Goal: Task Accomplishment & Management: Complete application form

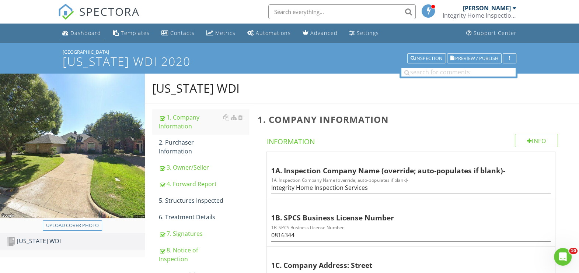
click at [83, 30] on div "Dashboard" at bounding box center [85, 32] width 31 height 7
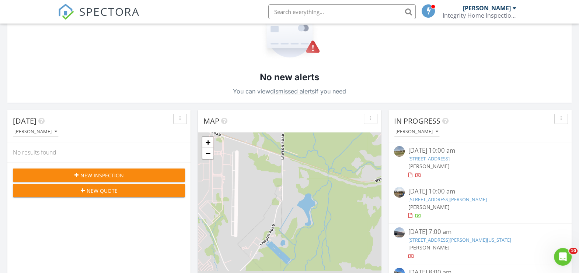
scroll to position [138, 0]
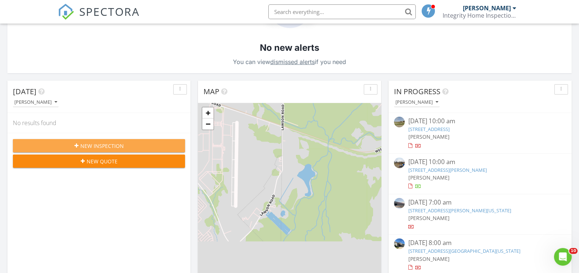
click at [107, 144] on span "New Inspection" at bounding box center [101, 146] width 43 height 8
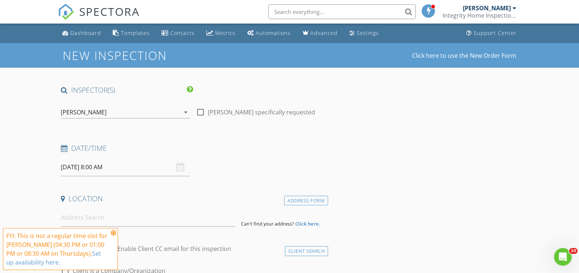
click at [112, 234] on icon at bounding box center [113, 233] width 5 height 6
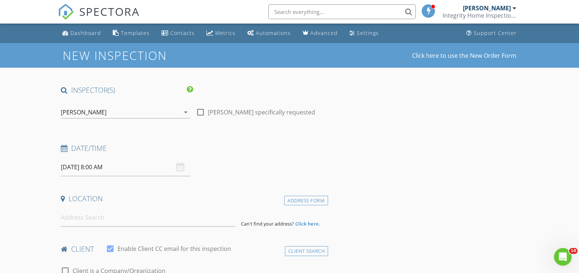
click at [79, 171] on input "08/28/2025 8:00 AM" at bounding box center [125, 167] width 129 height 18
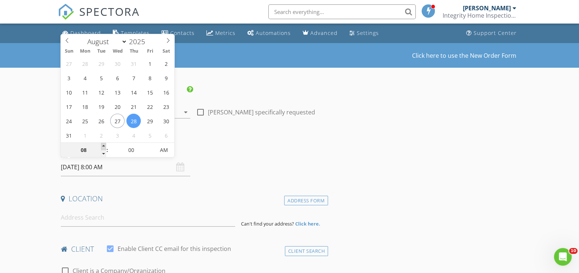
type input "09"
type input "08/28/2025 9:00 AM"
click at [102, 145] on span at bounding box center [103, 146] width 5 height 7
type input "10"
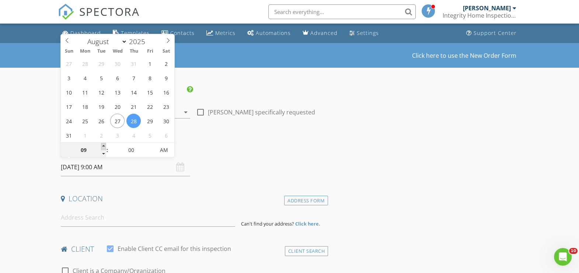
type input "08/28/2025 10:00 AM"
type input "11"
type input "08/28/2025 11:00 AM"
click at [103, 145] on span at bounding box center [103, 146] width 5 height 7
type input "12"
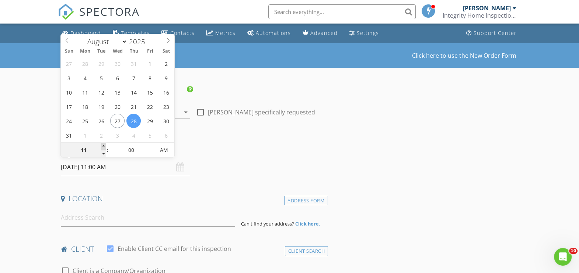
type input "08/28/2025 12:00 PM"
click at [103, 144] on span at bounding box center [103, 146] width 5 height 7
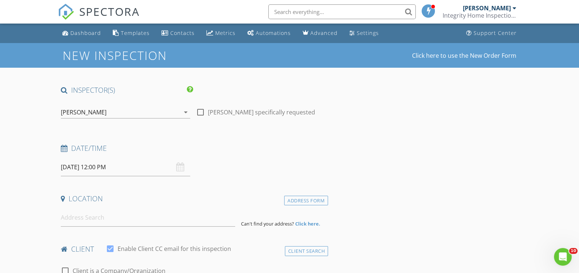
click at [210, 156] on div "Date/Time" at bounding box center [193, 151] width 270 height 15
click at [133, 216] on input at bounding box center [148, 218] width 174 height 18
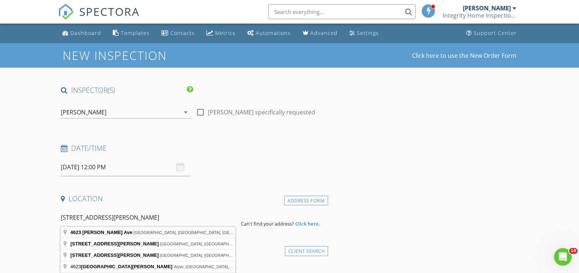
type input "4623 Gaston Ave, Dallas, TX, USA"
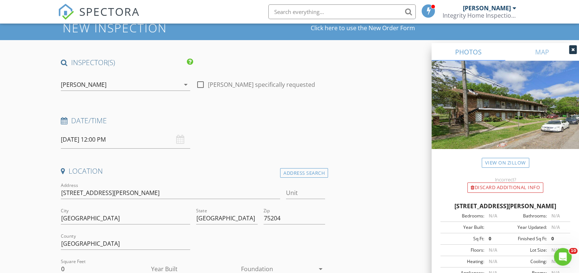
scroll to position [46, 0]
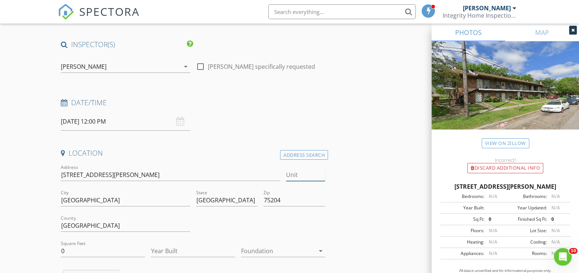
click at [312, 176] on input "Unit" at bounding box center [305, 175] width 39 height 12
type input "7"
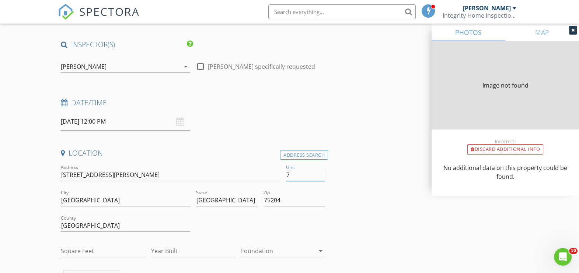
type input "568"
type input "1982"
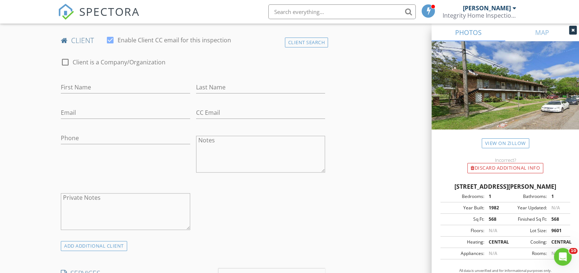
scroll to position [368, 0]
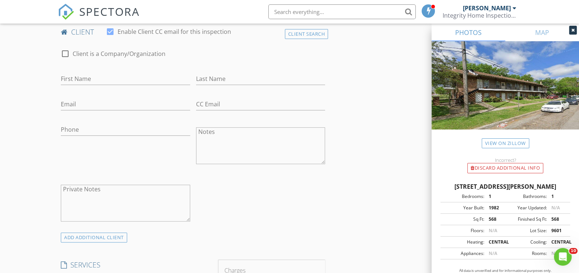
type input "7"
click at [95, 78] on input "First Name" at bounding box center [125, 79] width 129 height 12
type input "Mohamad"
click at [234, 80] on input "Last Name" at bounding box center [260, 79] width 129 height 12
type input "Karout"
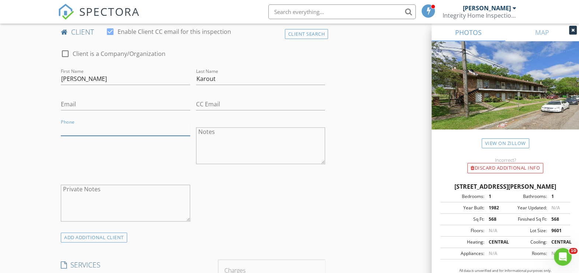
click at [77, 124] on input "Phone" at bounding box center [125, 130] width 129 height 12
type input "213-563-3342"
click at [111, 103] on input "Email" at bounding box center [125, 104] width 129 height 12
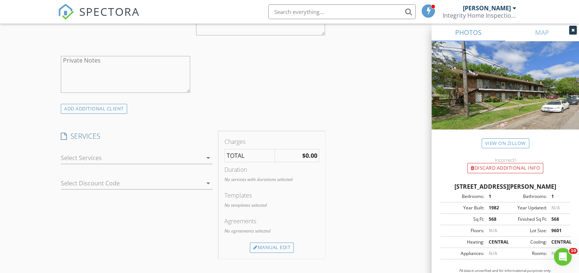
scroll to position [506, 0]
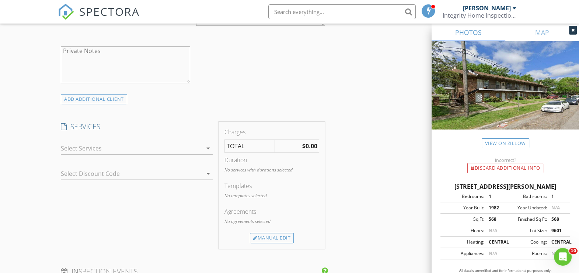
type input "karoutal@yahoo.com"
click at [204, 148] on icon "arrow_drop_down" at bounding box center [208, 148] width 9 height 9
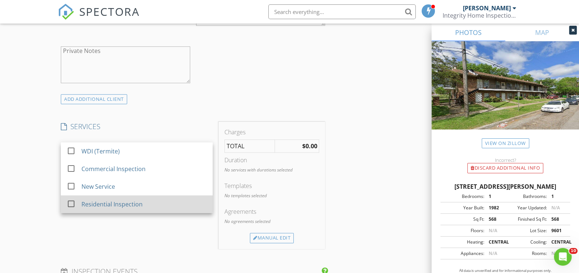
click at [68, 204] on div at bounding box center [71, 204] width 13 height 13
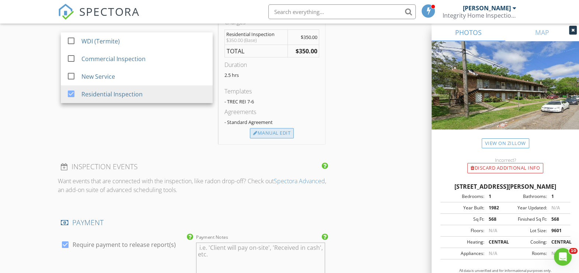
scroll to position [598, 0]
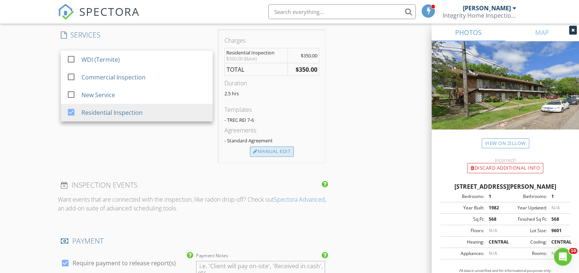
click at [266, 148] on div "Manual Edit" at bounding box center [272, 152] width 44 height 10
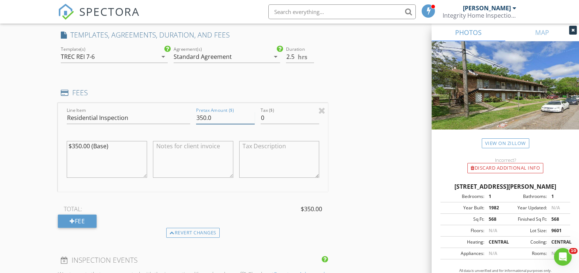
click at [204, 114] on input "350.0" at bounding box center [225, 118] width 59 height 12
drag, startPoint x: 199, startPoint y: 117, endPoint x: 203, endPoint y: 119, distance: 4.2
click at [199, 118] on input "350.0" at bounding box center [225, 118] width 59 height 12
click at [202, 118] on input "350.0" at bounding box center [225, 118] width 59 height 12
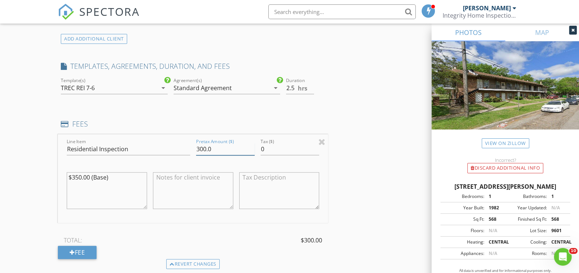
scroll to position [552, 0]
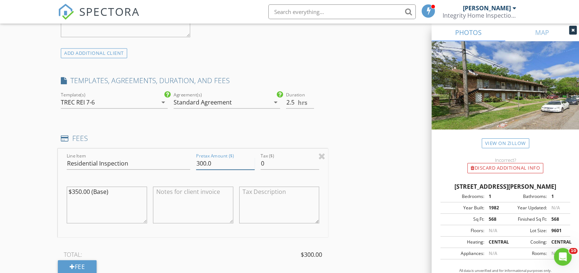
type input "300.0"
drag, startPoint x: 77, startPoint y: 190, endPoint x: 87, endPoint y: 193, distance: 10.0
click at [77, 190] on textarea "$350.00 (Base)" at bounding box center [107, 205] width 80 height 37
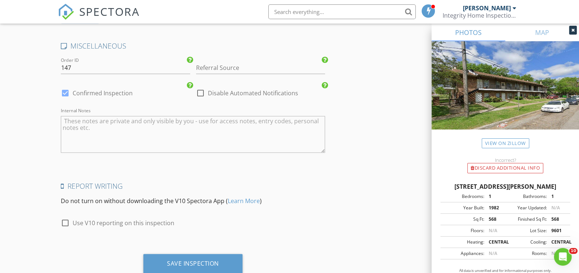
scroll to position [1116, 0]
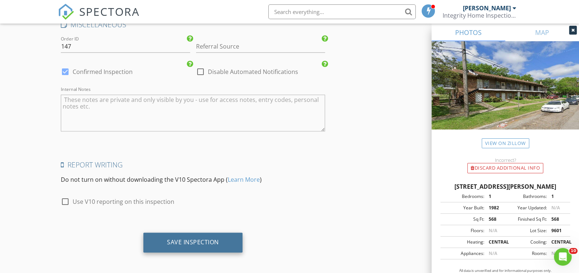
type textarea "$300.00 (Base)"
click at [186, 242] on div "Save Inspection" at bounding box center [193, 242] width 52 height 7
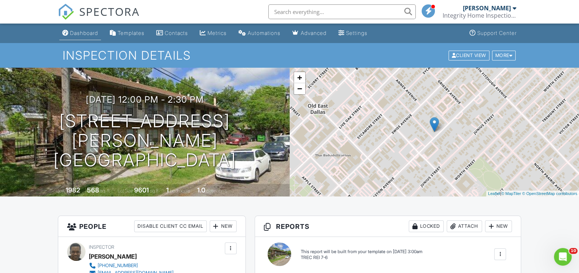
click at [81, 33] on div "Dashboard" at bounding box center [84, 33] width 28 height 6
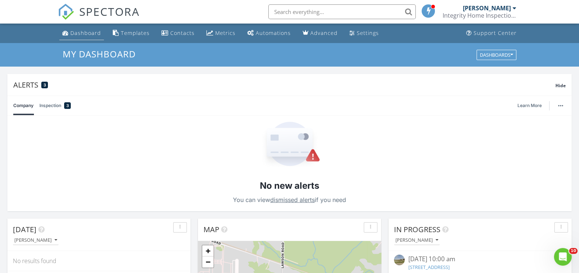
click at [76, 33] on div "Dashboard" at bounding box center [85, 32] width 31 height 7
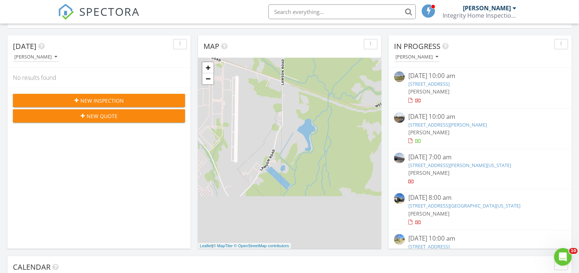
scroll to position [184, 0]
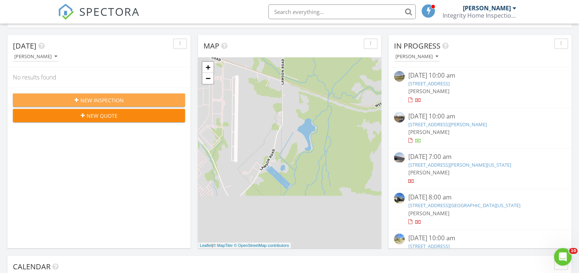
click at [125, 99] on div "New Inspection" at bounding box center [99, 100] width 160 height 8
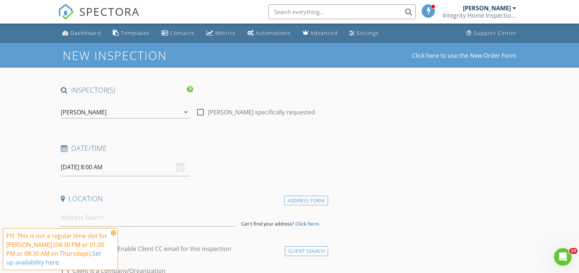
click at [113, 233] on icon at bounding box center [113, 233] width 5 height 6
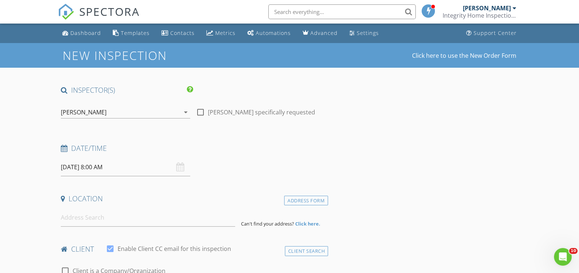
click at [85, 169] on input "[DATE] 8:00 AM" at bounding box center [125, 167] width 129 height 18
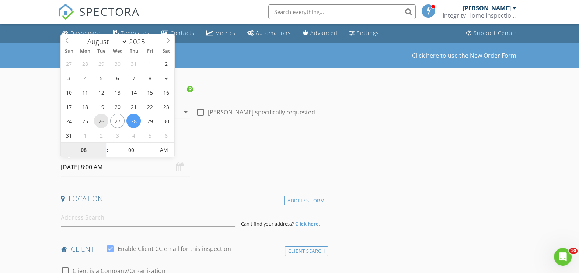
type input "[DATE] 8:00 AM"
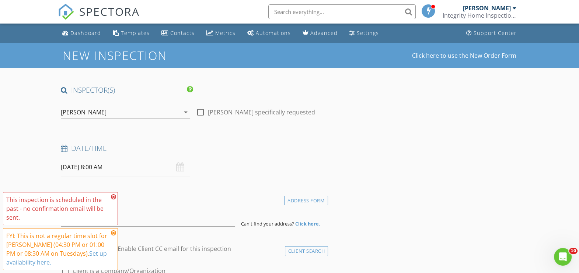
drag, startPoint x: 116, startPoint y: 195, endPoint x: 117, endPoint y: 206, distance: 10.7
click at [116, 195] on icon at bounding box center [113, 197] width 5 height 6
click at [114, 232] on icon at bounding box center [113, 233] width 5 height 6
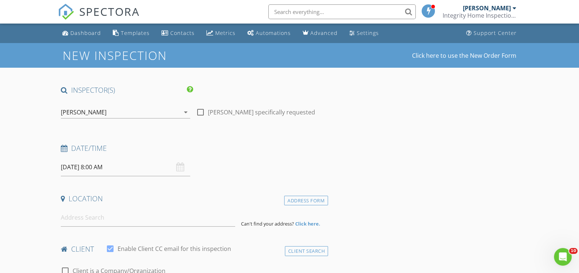
click at [100, 166] on input "[DATE] 8:00 AM" at bounding box center [125, 167] width 129 height 18
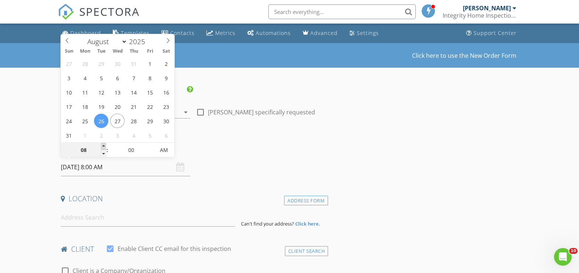
type input "09"
type input "08/26/2025 9:00 AM"
click at [101, 145] on span at bounding box center [103, 146] width 5 height 7
type input "10"
type input "08/26/2025 10:00 AM"
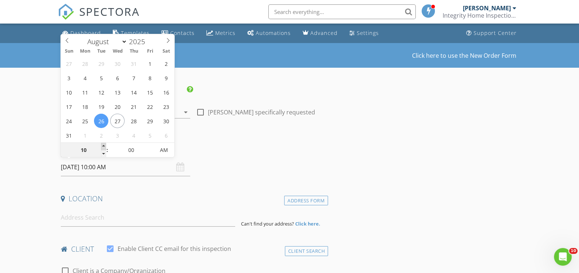
click at [101, 145] on span at bounding box center [103, 146] width 5 height 7
type input "11"
type input "[DATE] 11:00 AM"
click at [101, 145] on span at bounding box center [103, 146] width 5 height 7
type input "12"
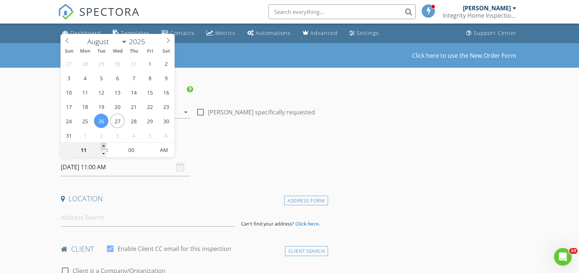
type input "[DATE] 12:00 PM"
click at [101, 145] on span at bounding box center [103, 146] width 5 height 7
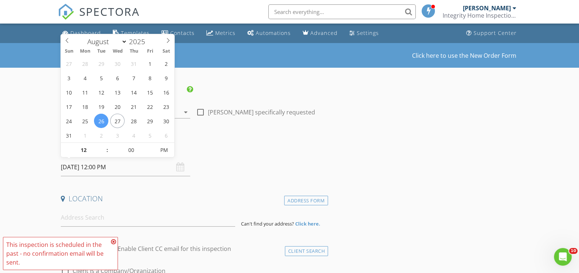
click at [161, 203] on div "Location" at bounding box center [193, 201] width 270 height 15
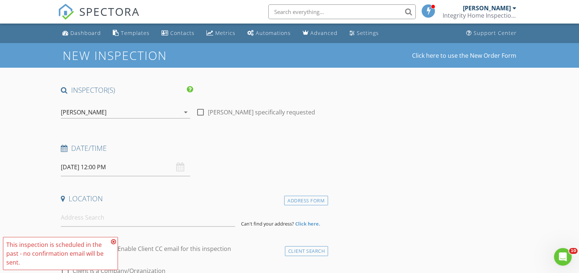
click at [115, 241] on icon at bounding box center [113, 242] width 5 height 6
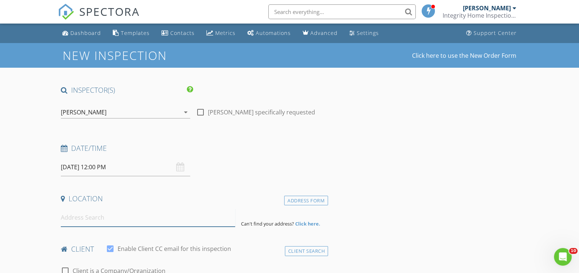
click at [109, 219] on input at bounding box center [148, 218] width 174 height 18
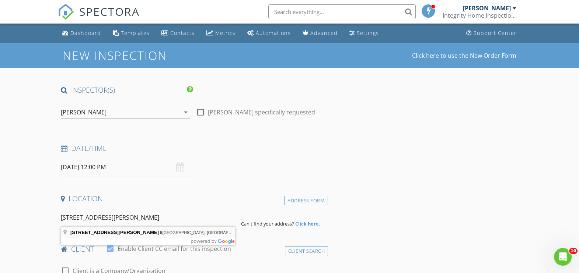
type input "1130 Dale Acres Rd, Italy, TX, USA"
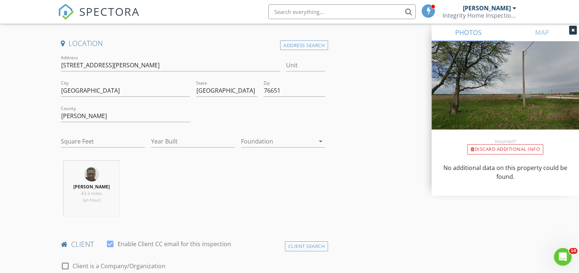
scroll to position [138, 0]
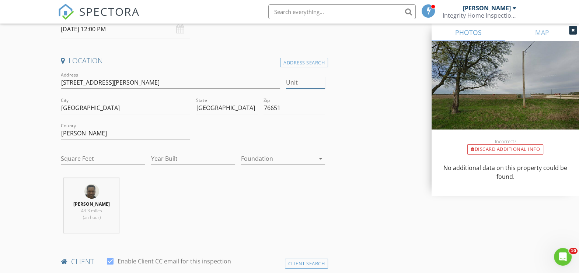
click at [303, 84] on input "Unit" at bounding box center [305, 83] width 39 height 12
type input "Unit A&B"
click at [284, 159] on div at bounding box center [278, 159] width 74 height 12
click at [292, 194] on div "Slab" at bounding box center [283, 196] width 72 height 9
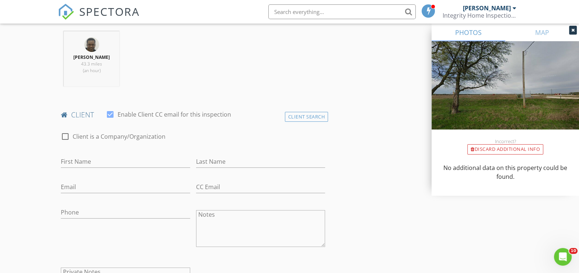
scroll to position [322, 0]
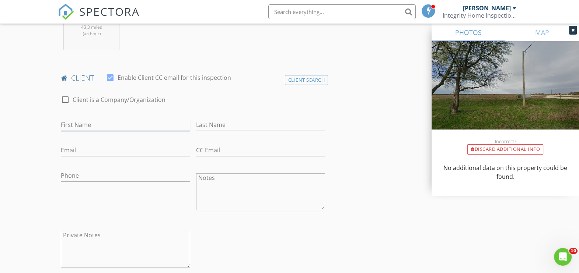
click at [141, 124] on input "First Name" at bounding box center [125, 125] width 129 height 12
type input "[PERSON_NAME]"
type input "S"
type input "[PERSON_NAME]"
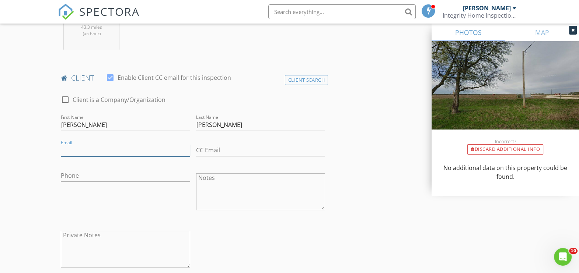
click at [119, 151] on input "Email" at bounding box center [125, 150] width 129 height 12
type input "[EMAIL_ADDRESS][DOMAIN_NAME]"
click at [105, 176] on input "Phone" at bounding box center [125, 176] width 129 height 12
type input "[PHONE_NUMBER]"
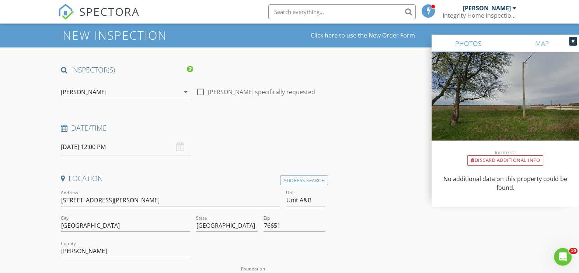
scroll to position [0, 0]
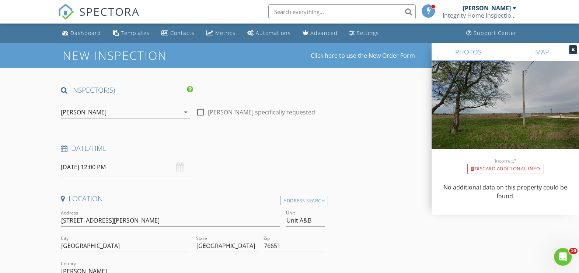
click at [87, 34] on div "Dashboard" at bounding box center [85, 32] width 31 height 7
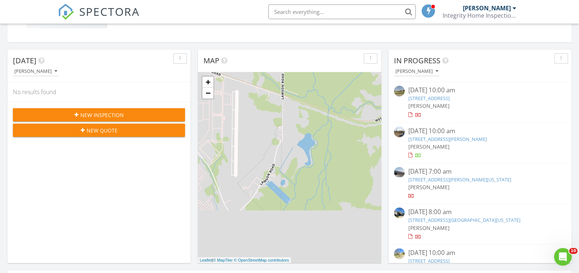
scroll to position [184, 0]
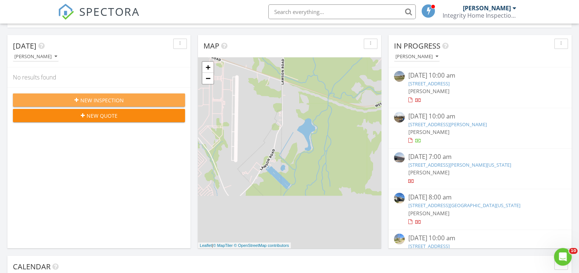
click at [102, 98] on span "New Inspection" at bounding box center [101, 100] width 43 height 8
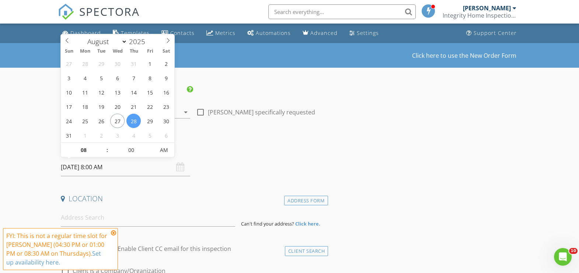
click at [87, 169] on input "[DATE] 8:00 AM" at bounding box center [125, 167] width 129 height 18
type input "[DATE] 8:00 AM"
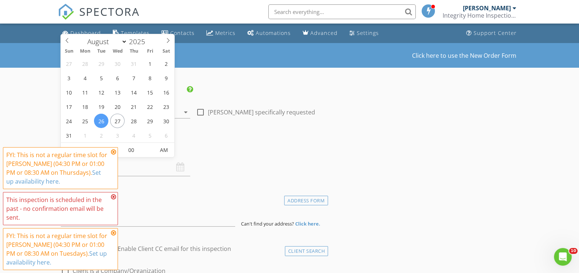
click at [113, 155] on div "FYI: This is not a regular time slot for [PERSON_NAME] (04:30 PM or 01:00 PM or…" at bounding box center [60, 168] width 108 height 35
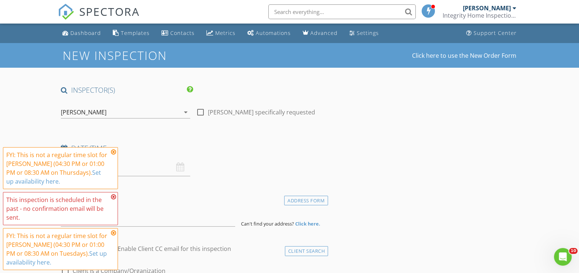
click at [112, 197] on icon at bounding box center [113, 197] width 5 height 6
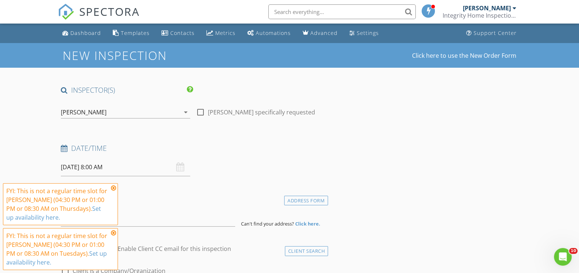
click at [113, 232] on icon at bounding box center [113, 233] width 5 height 6
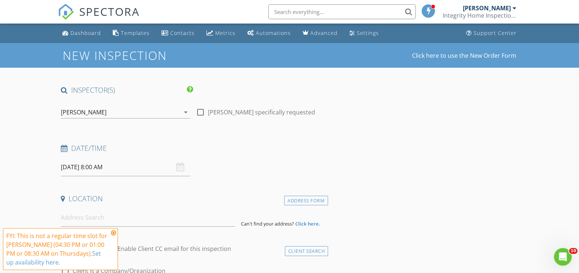
click at [111, 233] on icon at bounding box center [113, 233] width 5 height 6
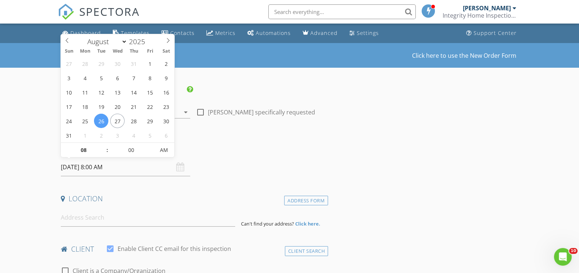
click at [106, 169] on input "[DATE] 8:00 AM" at bounding box center [125, 167] width 129 height 18
type input "09"
type input "[DATE] 9:00 AM"
click at [102, 146] on span at bounding box center [103, 146] width 5 height 7
type input "10"
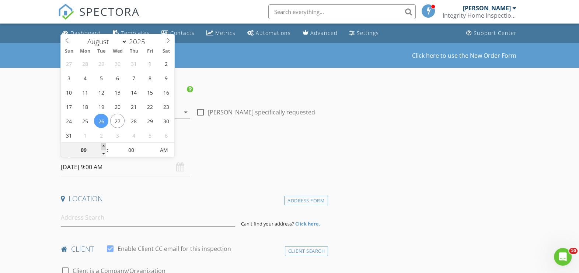
type input "[DATE] 10:00 AM"
click at [102, 146] on span at bounding box center [103, 146] width 5 height 7
type input "11"
type input "[DATE] 11:00 AM"
click at [102, 146] on span at bounding box center [103, 146] width 5 height 7
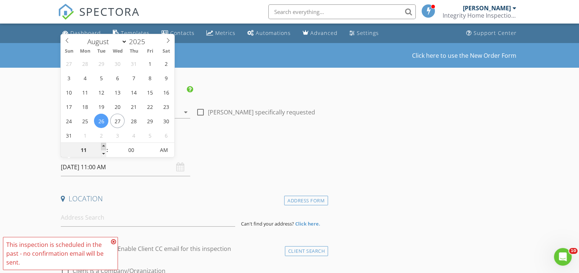
type input "12"
type input "[DATE] 12:00 PM"
click at [102, 146] on span at bounding box center [103, 146] width 5 height 7
drag, startPoint x: 113, startPoint y: 242, endPoint x: 115, endPoint y: 238, distance: 5.0
click at [114, 242] on icon at bounding box center [113, 242] width 5 height 6
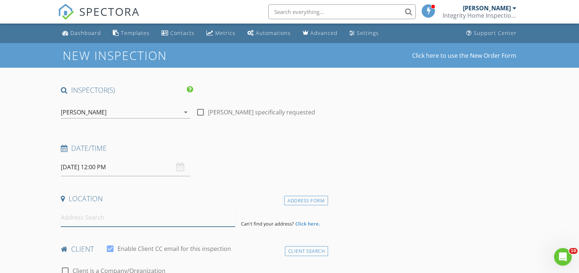
click at [120, 213] on input at bounding box center [148, 218] width 174 height 18
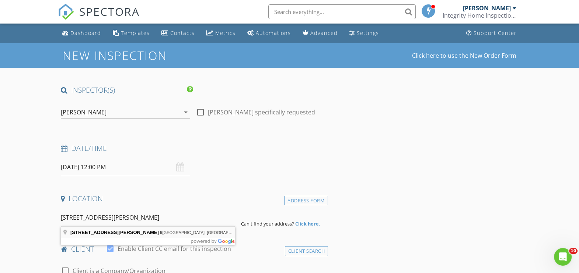
type input "1130 Dale Acres Rd, Italy, TX, USA"
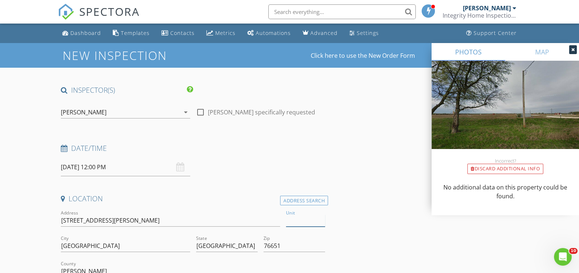
click at [299, 220] on input "Unit" at bounding box center [305, 221] width 39 height 12
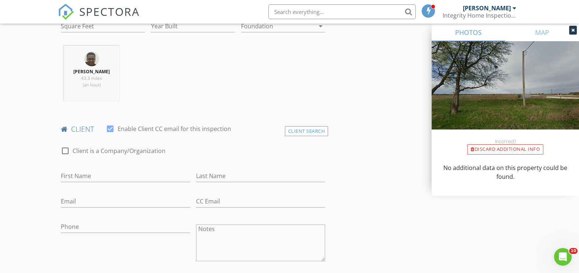
scroll to position [276, 0]
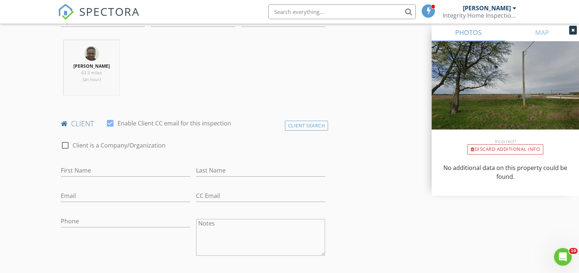
type input "A&B"
click at [114, 167] on input "First Name" at bounding box center [125, 171] width 129 height 12
type input "[PERSON_NAME]"
click at [86, 192] on input "Email" at bounding box center [125, 196] width 129 height 12
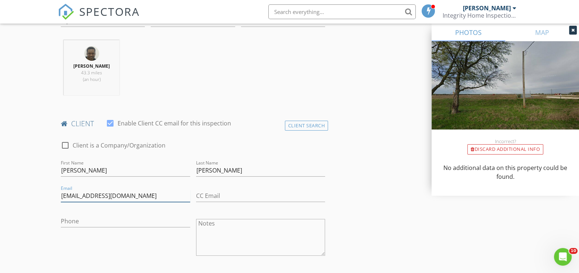
type input "kevorroad@accustartconsulting.com"
click at [94, 222] on input "Phone" at bounding box center [125, 221] width 129 height 12
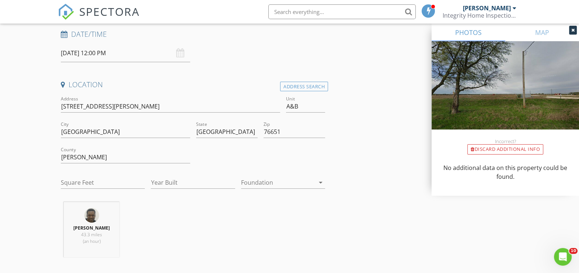
scroll to position [46, 0]
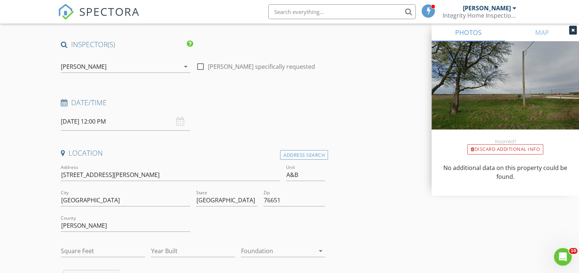
type input "219-949-6240"
drag, startPoint x: 123, startPoint y: 174, endPoint x: 55, endPoint y: 171, distance: 67.8
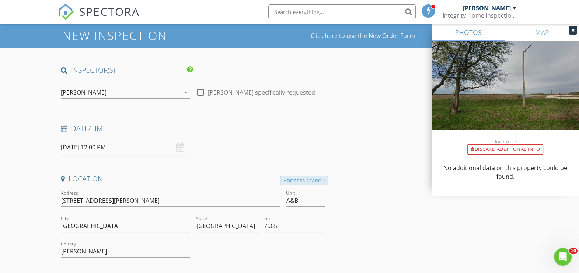
scroll to position [0, 0]
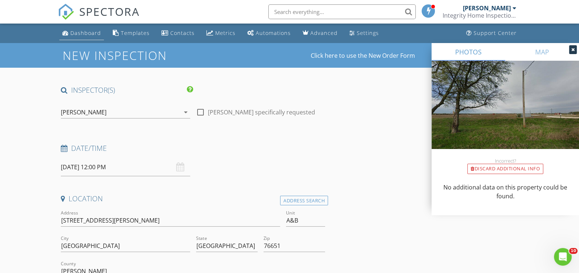
click at [84, 30] on div "Dashboard" at bounding box center [85, 32] width 31 height 7
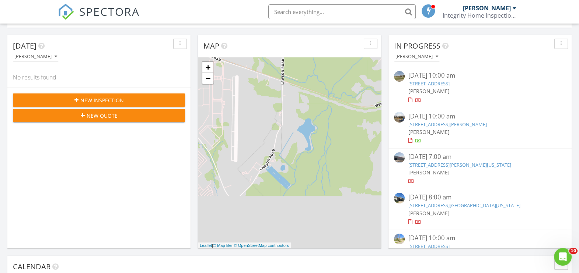
scroll to position [184, 0]
click at [88, 99] on span "New Inspection" at bounding box center [101, 100] width 43 height 8
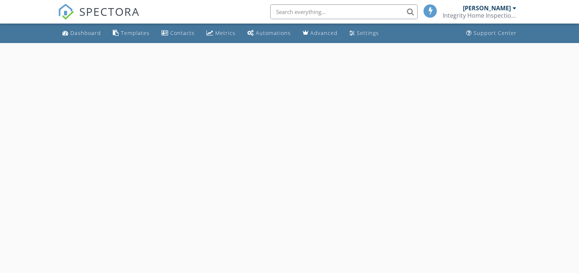
select select "7"
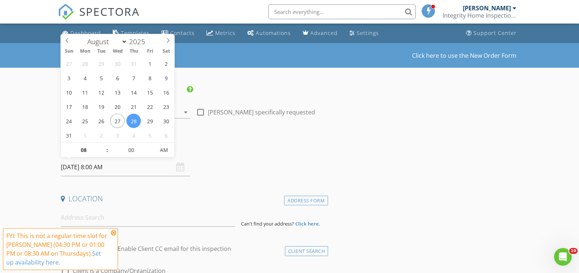
click at [83, 166] on input "[DATE] 8:00 AM" at bounding box center [125, 167] width 129 height 18
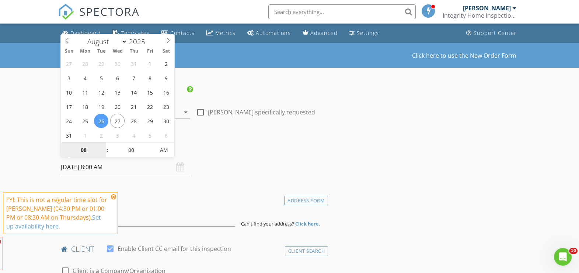
type input "[DATE] 8:00 AM"
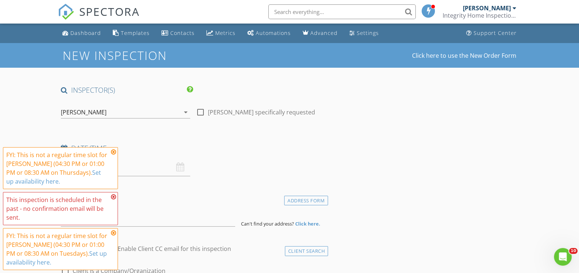
click at [112, 153] on icon at bounding box center [113, 152] width 5 height 6
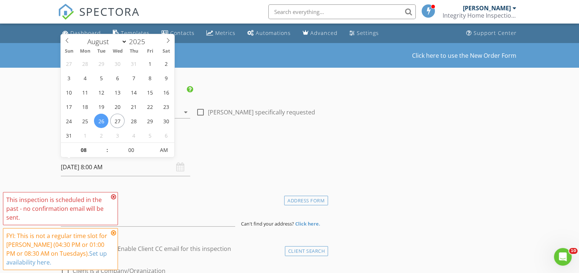
click at [101, 169] on input "08/26/2025 8:00 AM" at bounding box center [125, 167] width 129 height 18
type input "09"
type input "08/26/2025 9:00 AM"
click at [104, 147] on span at bounding box center [103, 146] width 5 height 7
type input "10"
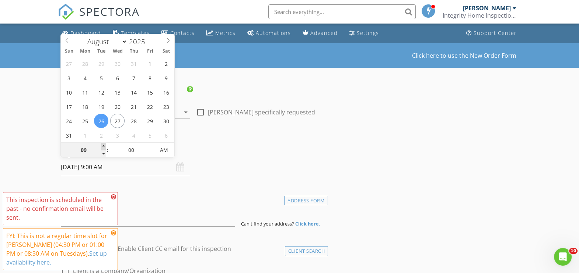
type input "08/26/2025 10:00 AM"
click at [104, 147] on span at bounding box center [103, 146] width 5 height 7
type input "11"
type input "08/26/2025 11:00 AM"
click at [104, 147] on span at bounding box center [103, 146] width 5 height 7
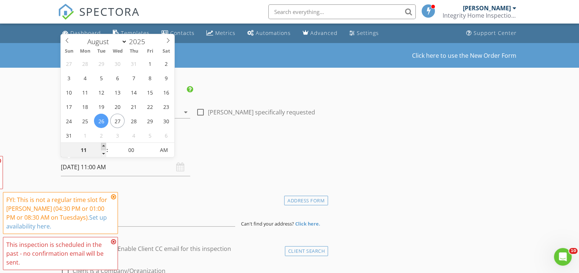
type input "12"
type input "[DATE] 12:00 PM"
click at [104, 147] on span at bounding box center [103, 146] width 5 height 7
click at [112, 199] on icon at bounding box center [113, 197] width 5 height 6
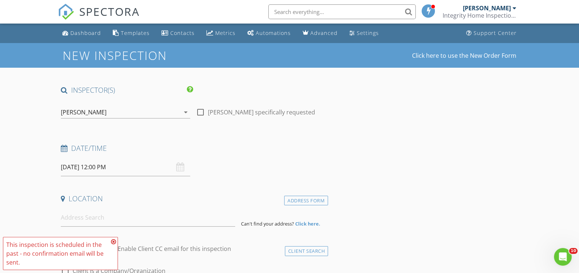
click at [115, 242] on icon at bounding box center [113, 242] width 5 height 6
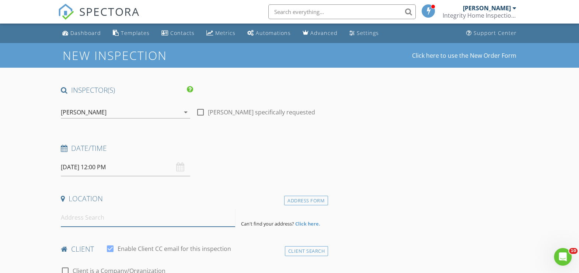
click at [114, 218] on input at bounding box center [148, 218] width 174 height 18
paste input "[STREET_ADDRESS][PERSON_NAME]"
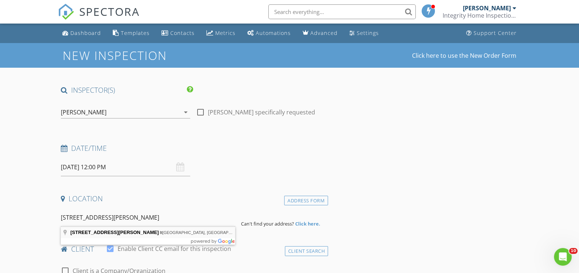
type input "1130 Dale Acres Rd, Italy, TX, USA"
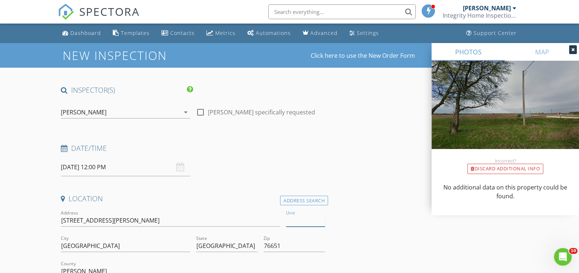
click at [300, 217] on input "Unit" at bounding box center [305, 221] width 39 height 12
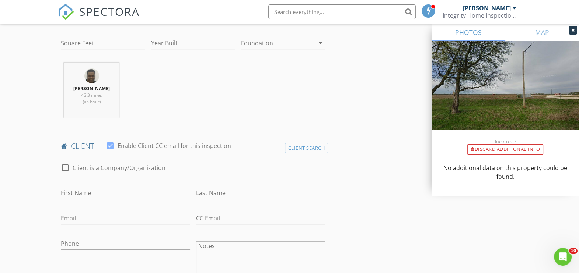
scroll to position [276, 0]
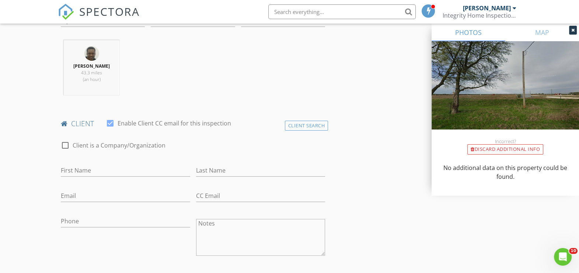
type input "A&B"
click at [81, 170] on input "First Name" at bounding box center [125, 171] width 129 height 12
type input "[PERSON_NAME]"
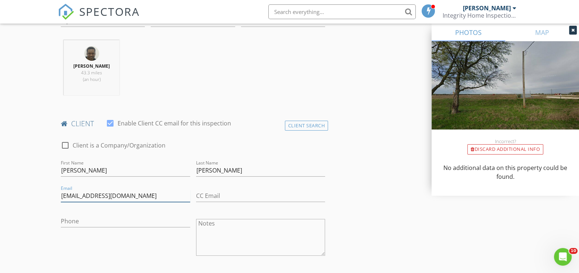
type input "[EMAIL_ADDRESS][DOMAIN_NAME]"
click at [123, 220] on input "Phone" at bounding box center [125, 221] width 129 height 12
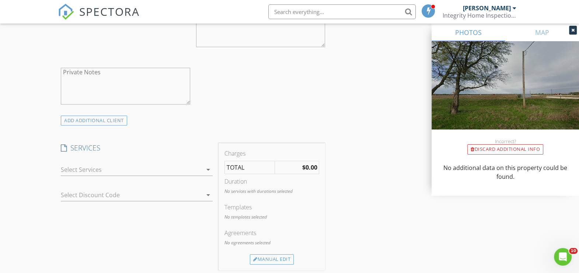
scroll to position [506, 0]
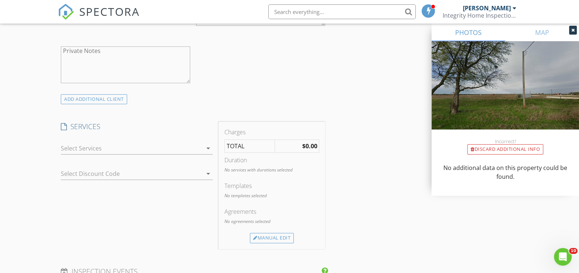
type input "[PHONE_NUMBER]"
click at [197, 145] on div at bounding box center [131, 149] width 141 height 12
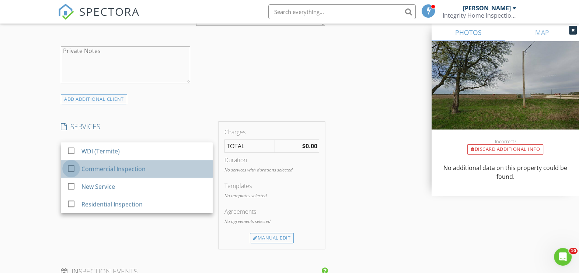
click at [70, 168] on div at bounding box center [71, 168] width 13 height 13
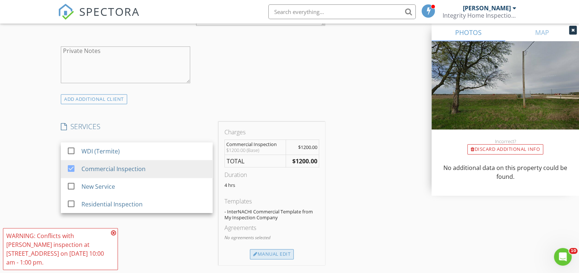
click at [287, 252] on div "Manual Edit" at bounding box center [272, 254] width 44 height 10
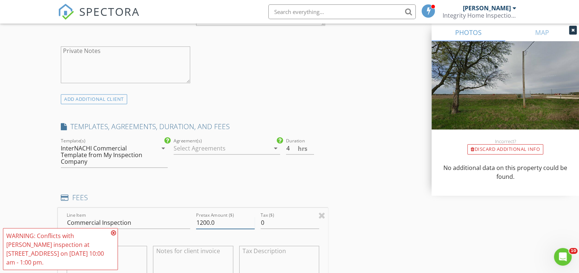
click at [202, 221] on input "1200.0" at bounding box center [225, 223] width 59 height 12
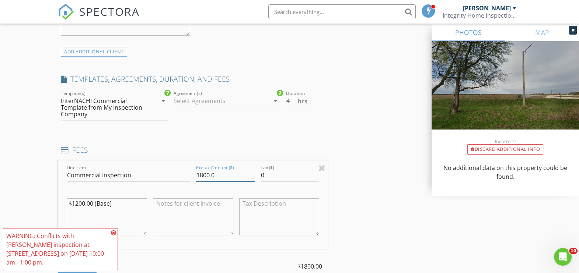
scroll to position [598, 0]
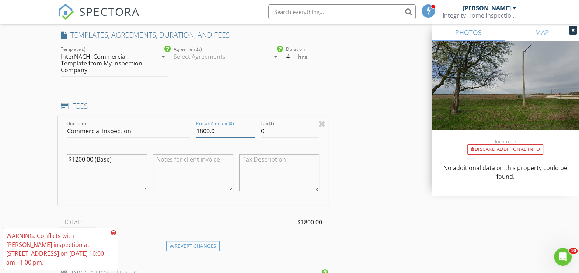
type input "1800.0"
click at [114, 236] on icon at bounding box center [113, 233] width 5 height 6
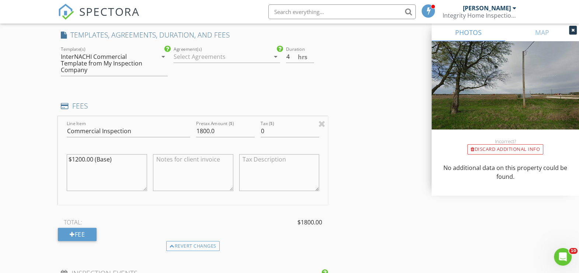
click at [341, 168] on div "INSPECTOR(S) check_box Corey Shead PRIMARY Corey Shead arrow_drop_down check_bo…" at bounding box center [289, 137] width 463 height 1301
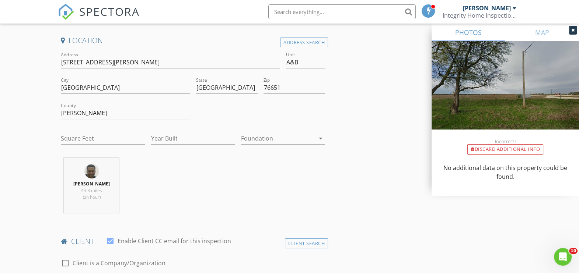
scroll to position [184, 0]
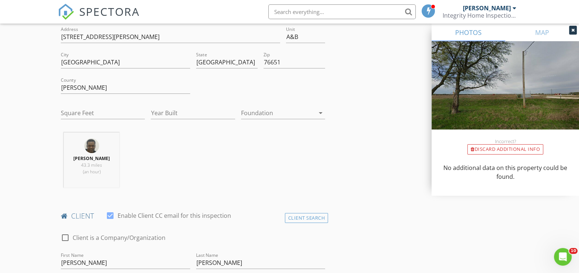
click at [276, 110] on div at bounding box center [278, 113] width 74 height 12
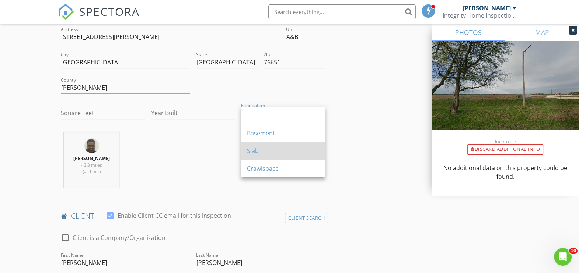
click at [277, 153] on div "Slab" at bounding box center [283, 151] width 72 height 9
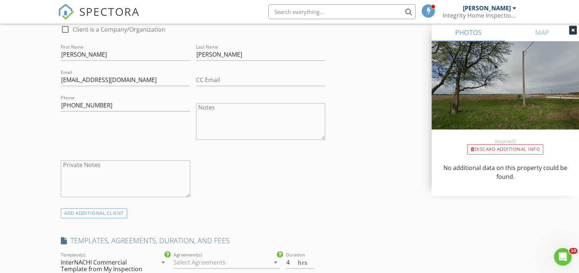
scroll to position [414, 0]
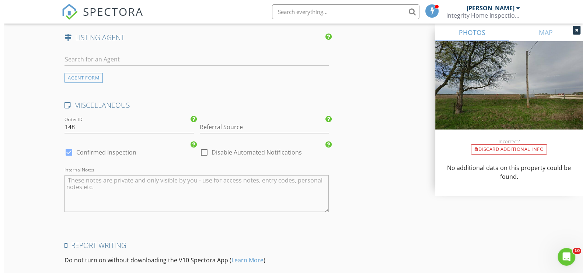
scroll to position [1129, 0]
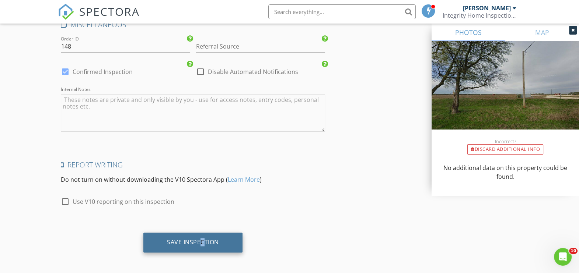
click at [202, 241] on div "Save Inspection" at bounding box center [193, 242] width 52 height 7
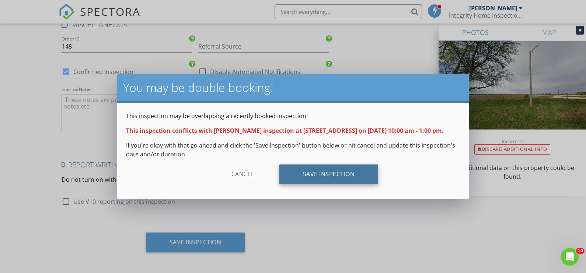
click at [327, 173] on div "Save Inspection" at bounding box center [328, 175] width 99 height 20
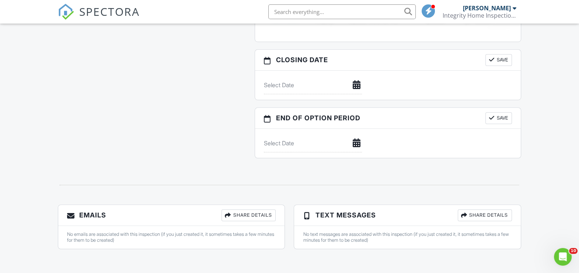
click at [261, 212] on div "Share Details" at bounding box center [248, 216] width 54 height 12
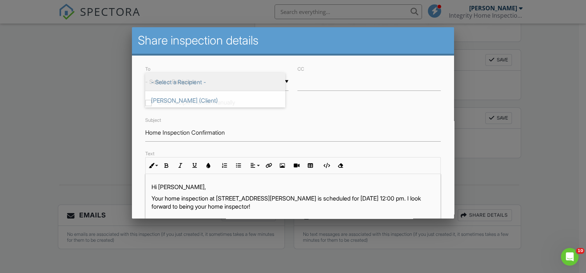
click at [254, 79] on div "▼ - Select a Recipient - - Select a Recipient - [PERSON_NAME] (Client) - Select…" at bounding box center [216, 82] width 143 height 18
click at [234, 97] on div "To ▼ - Select a Recipient - - Select a Recipient - Kendol Everroad (Client) - S…" at bounding box center [217, 85] width 152 height 43
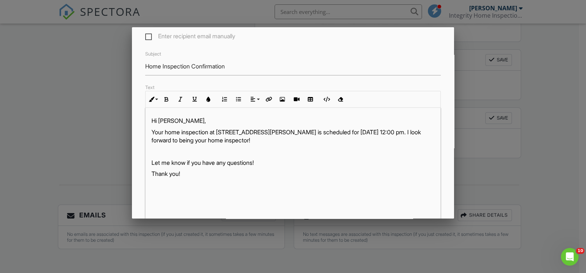
scroll to position [95, 0]
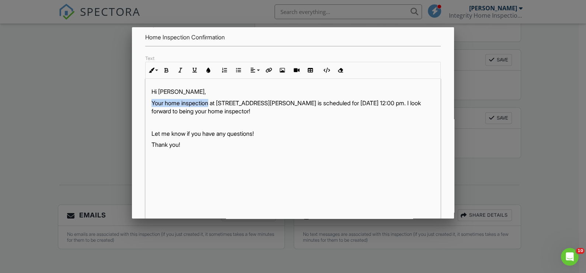
drag, startPoint x: 151, startPoint y: 102, endPoint x: 210, endPoint y: 105, distance: 59.0
click at [210, 105] on p "Your home inspection at [STREET_ADDRESS][PERSON_NAME] is scheduled for [DATE] 1…" at bounding box center [292, 107] width 283 height 17
drag, startPoint x: 337, startPoint y: 101, endPoint x: 352, endPoint y: 102, distance: 15.1
click at [337, 101] on p "The property inspection at 1130 Dale Acres Rd A&B, Italy, TX 76651 is scheduled…" at bounding box center [292, 107] width 283 height 17
drag, startPoint x: 186, startPoint y: 110, endPoint x: 320, endPoint y: 118, distance: 133.9
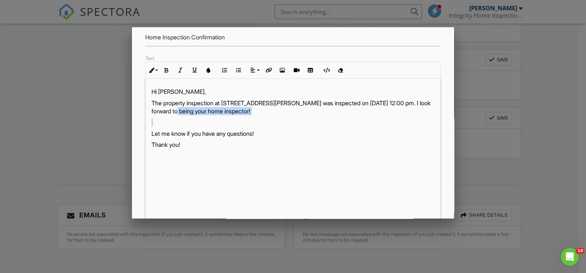
click at [320, 118] on div "Hi Kendol, The property inspection at 1130 Dale Acres Rd A&B, Italy, TX 76651 w…" at bounding box center [292, 171] width 295 height 184
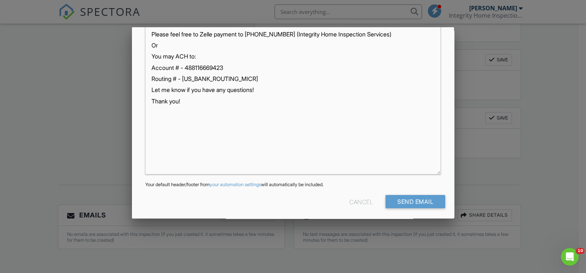
scroll to position [187, 0]
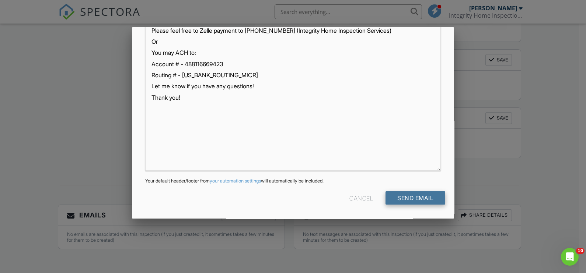
click at [407, 197] on input "Send Email" at bounding box center [415, 198] width 60 height 13
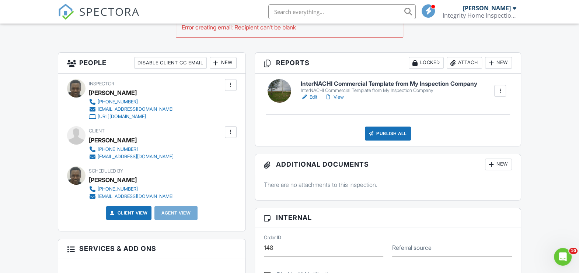
scroll to position [184, 0]
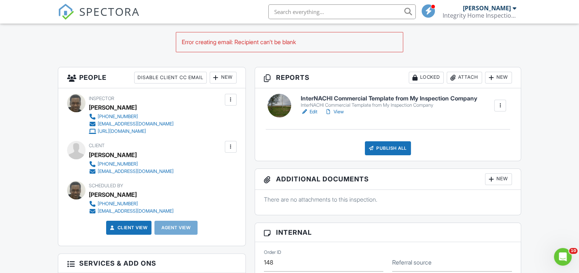
click at [313, 111] on link "Edit" at bounding box center [309, 111] width 17 height 7
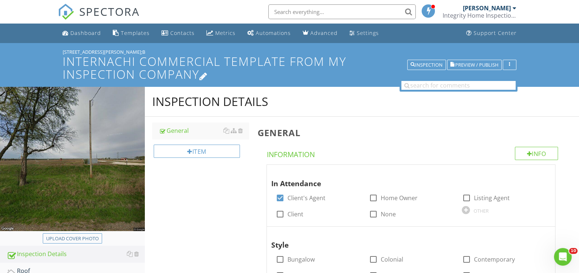
click at [204, 76] on icon at bounding box center [203, 76] width 8 height 10
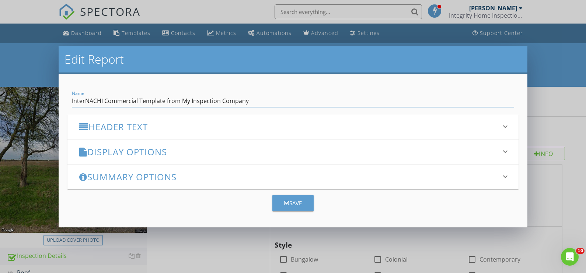
drag, startPoint x: 255, startPoint y: 99, endPoint x: 69, endPoint y: 98, distance: 186.0
click at [69, 98] on div "Name InterNACHI Commercial Template from My Inspection Company" at bounding box center [292, 98] width 451 height 18
type input "Commercial Property Inspection"
click at [297, 207] on div "Save" at bounding box center [293, 203] width 18 height 8
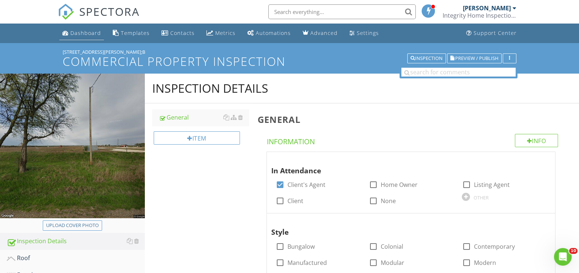
click at [80, 33] on div "Dashboard" at bounding box center [85, 32] width 31 height 7
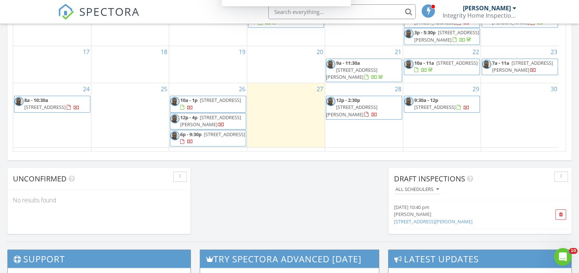
scroll to position [644, 0]
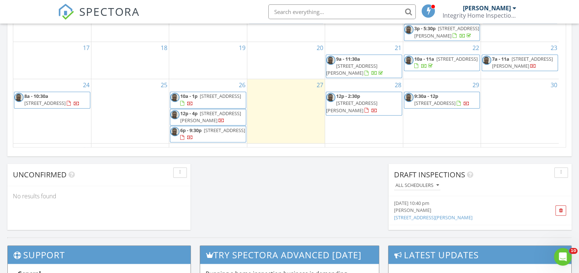
click at [197, 117] on span "12p - 4p" at bounding box center [188, 113] width 17 height 7
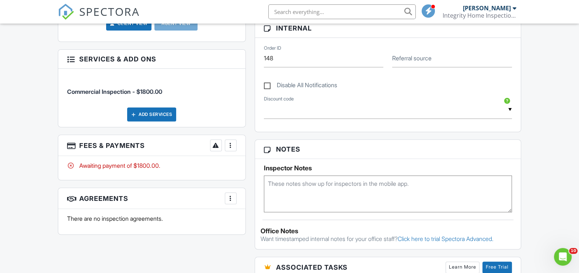
scroll to position [368, 0]
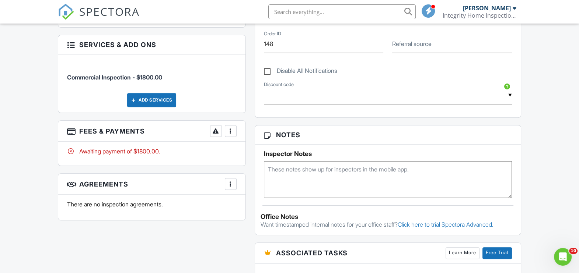
click at [232, 130] on div at bounding box center [230, 130] width 7 height 7
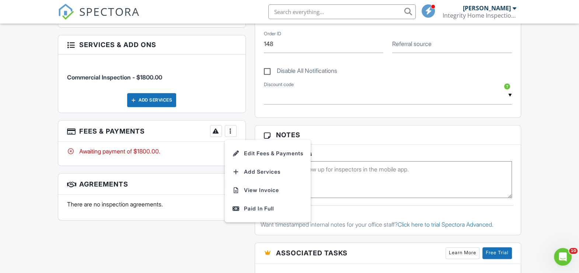
click at [152, 238] on div "All emails and texts are disabled for this inspection! All emails and texts hav…" at bounding box center [289, 147] width 472 height 599
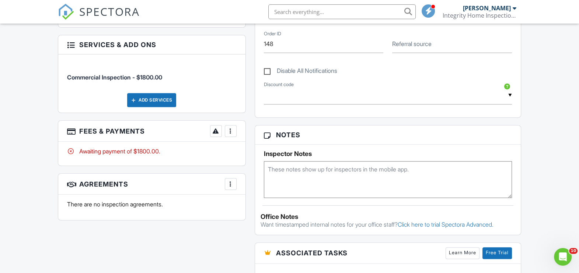
click at [229, 132] on div at bounding box center [230, 130] width 7 height 7
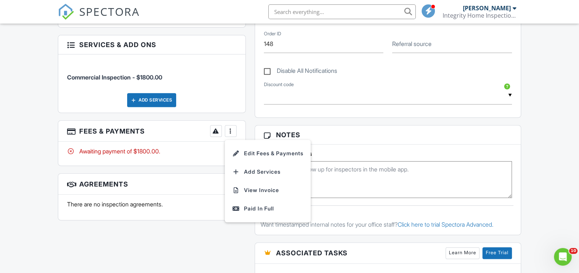
click at [160, 229] on div "All emails and texts are disabled for this inspection! All emails and texts hav…" at bounding box center [289, 147] width 472 height 599
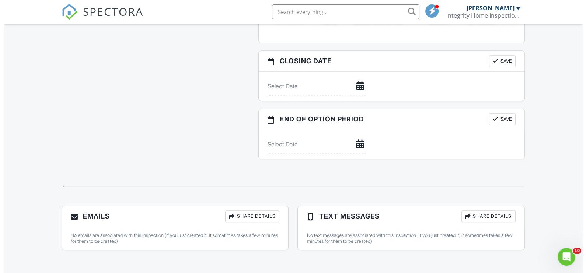
scroll to position [649, 0]
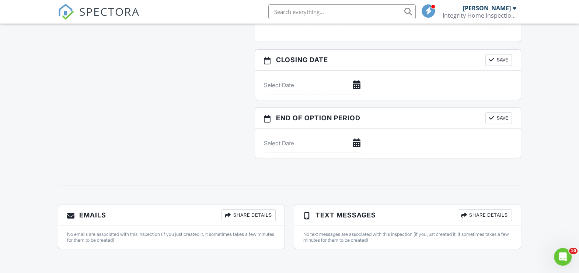
click at [246, 213] on div "Share Details" at bounding box center [248, 216] width 54 height 12
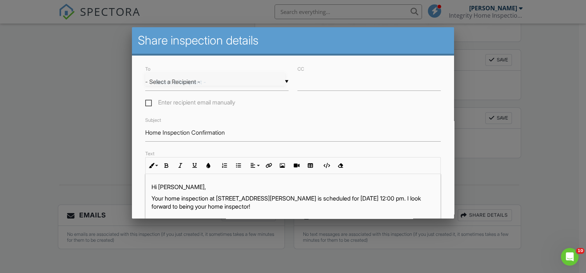
click at [258, 80] on div "▼ - Select a Recipient - - Select a Recipient - [PERSON_NAME] (Client) - Select…" at bounding box center [216, 82] width 143 height 18
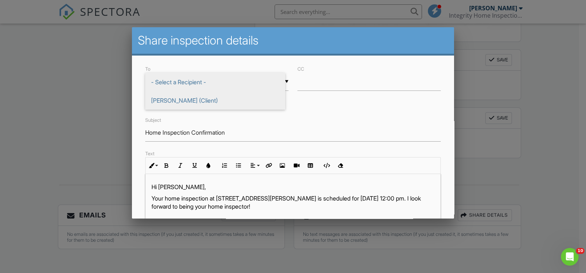
click at [185, 100] on span "[PERSON_NAME] (Client)" at bounding box center [215, 100] width 140 height 18
type input "[PERSON_NAME] (Client)"
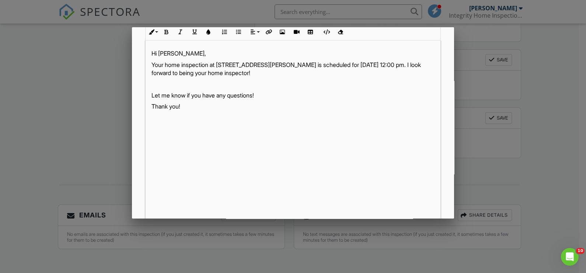
scroll to position [0, 0]
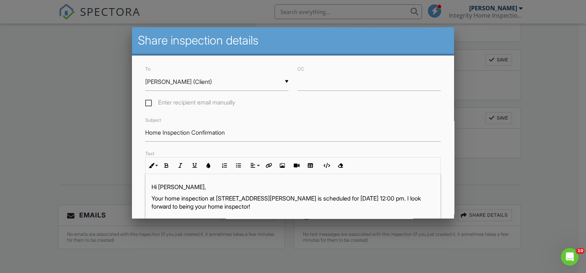
click at [185, 64] on div "To ▼ [PERSON_NAME] (Client) - Select a Recipient - [PERSON_NAME] (Client) - Sel…" at bounding box center [293, 231] width 322 height 351
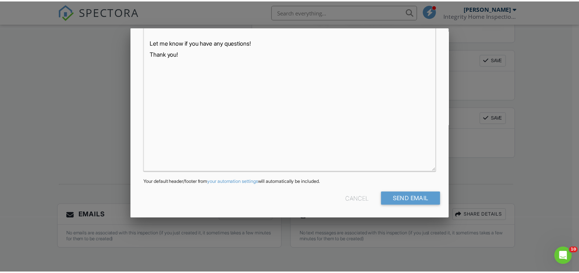
scroll to position [187, 0]
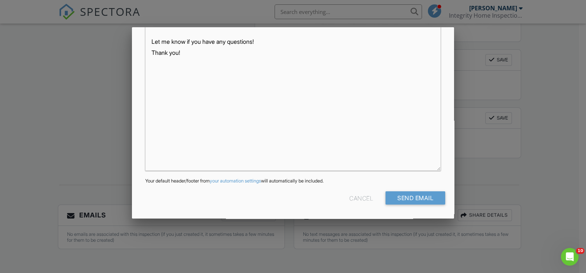
click at [354, 198] on div "Cancel" at bounding box center [361, 198] width 24 height 13
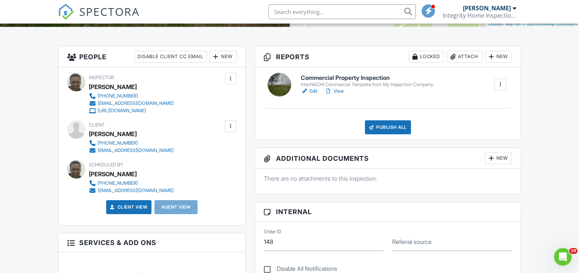
scroll to position [184, 0]
